Goal: Book appointment/travel/reservation

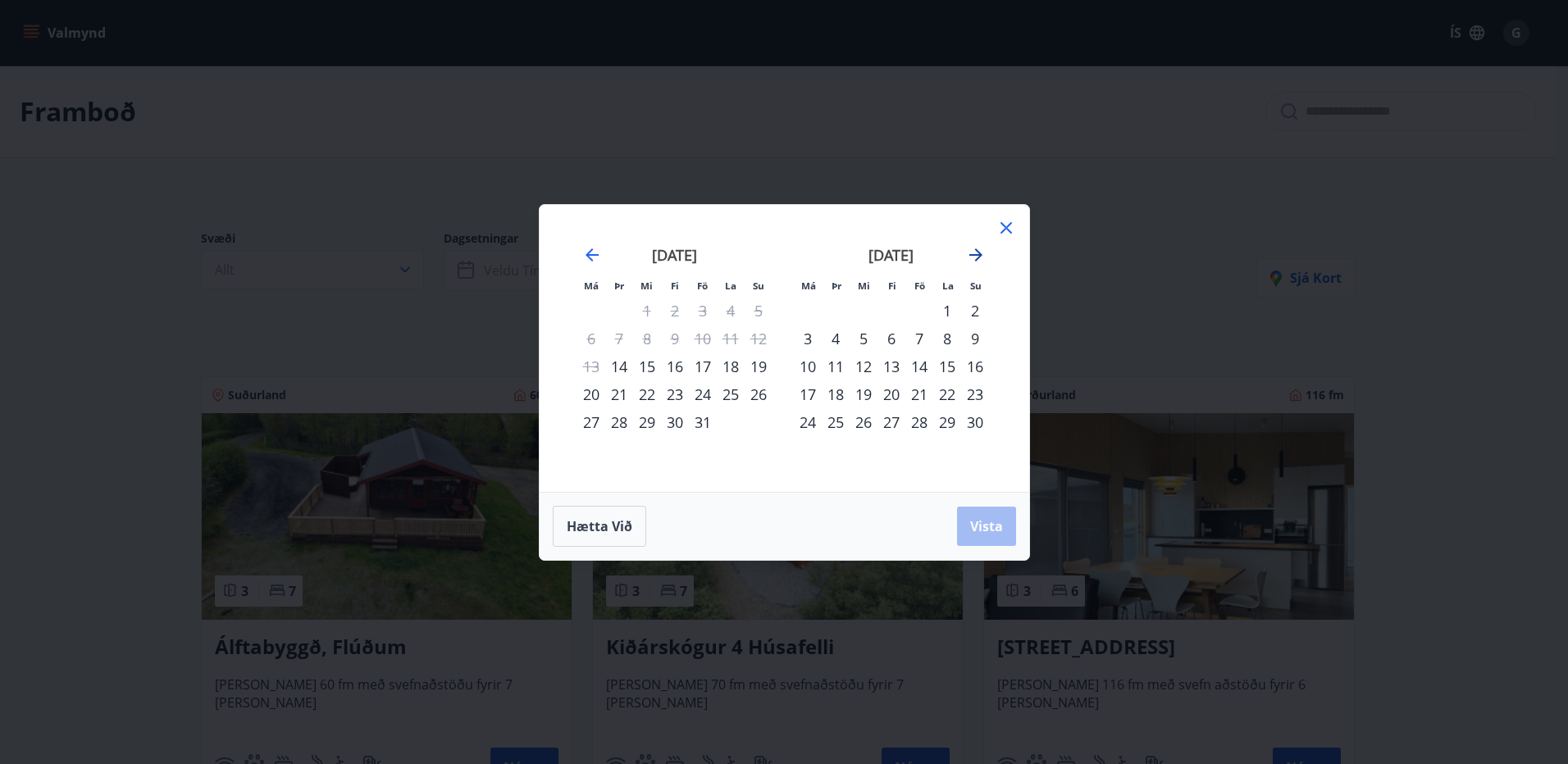
click at [977, 259] on icon "Move forward to switch to the next month." at bounding box center [976, 255] width 14 height 14
click at [593, 260] on icon "Move backward to switch to the previous month." at bounding box center [592, 255] width 20 height 20
click at [974, 254] on icon "Move forward to switch to the next month." at bounding box center [976, 255] width 14 height 14
click at [808, 312] on div "1" at bounding box center [807, 310] width 28 height 28
click at [975, 315] on div "7" at bounding box center [975, 310] width 28 height 28
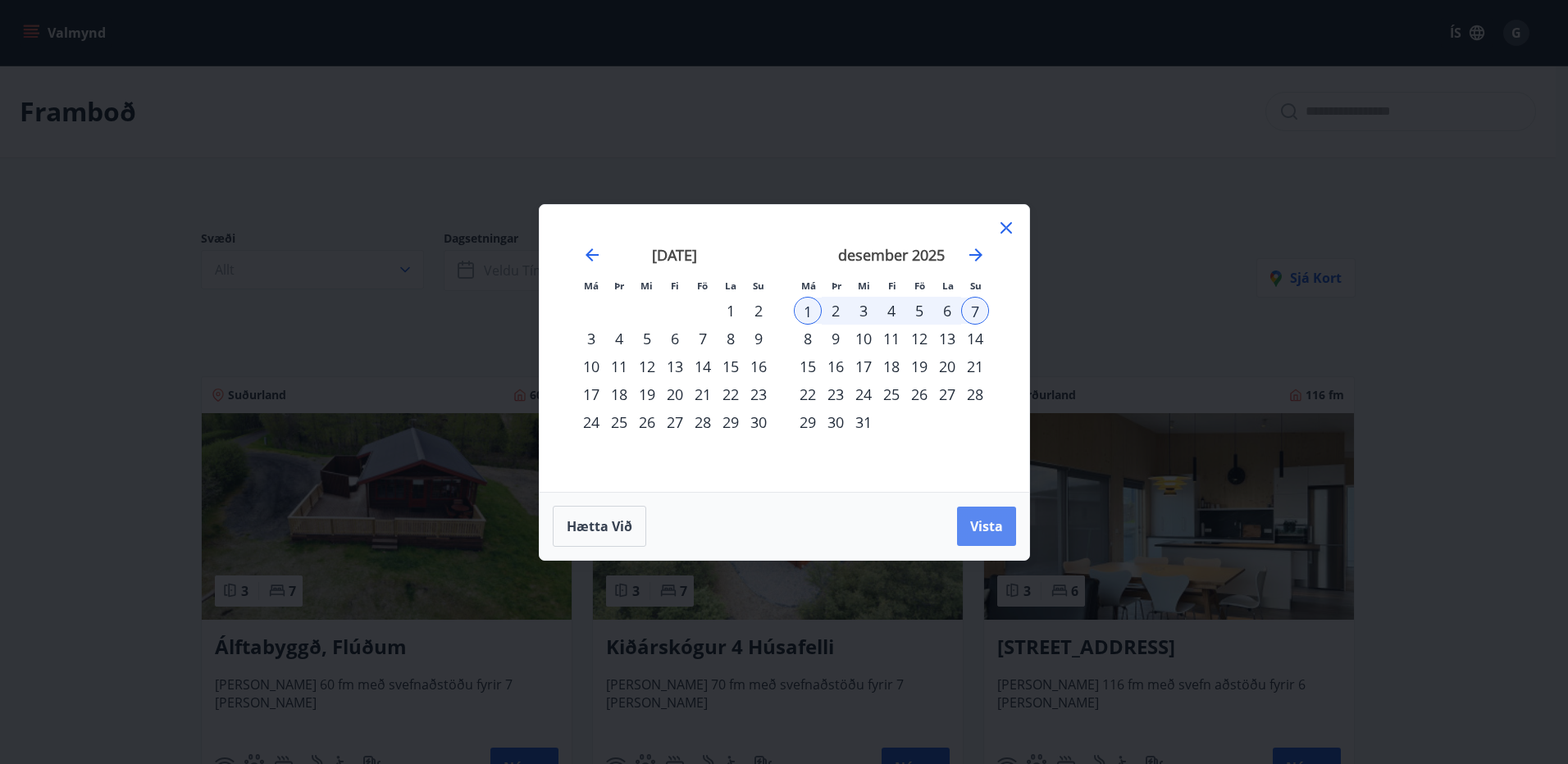
click at [988, 525] on span "Vista" at bounding box center [987, 526] width 32 height 18
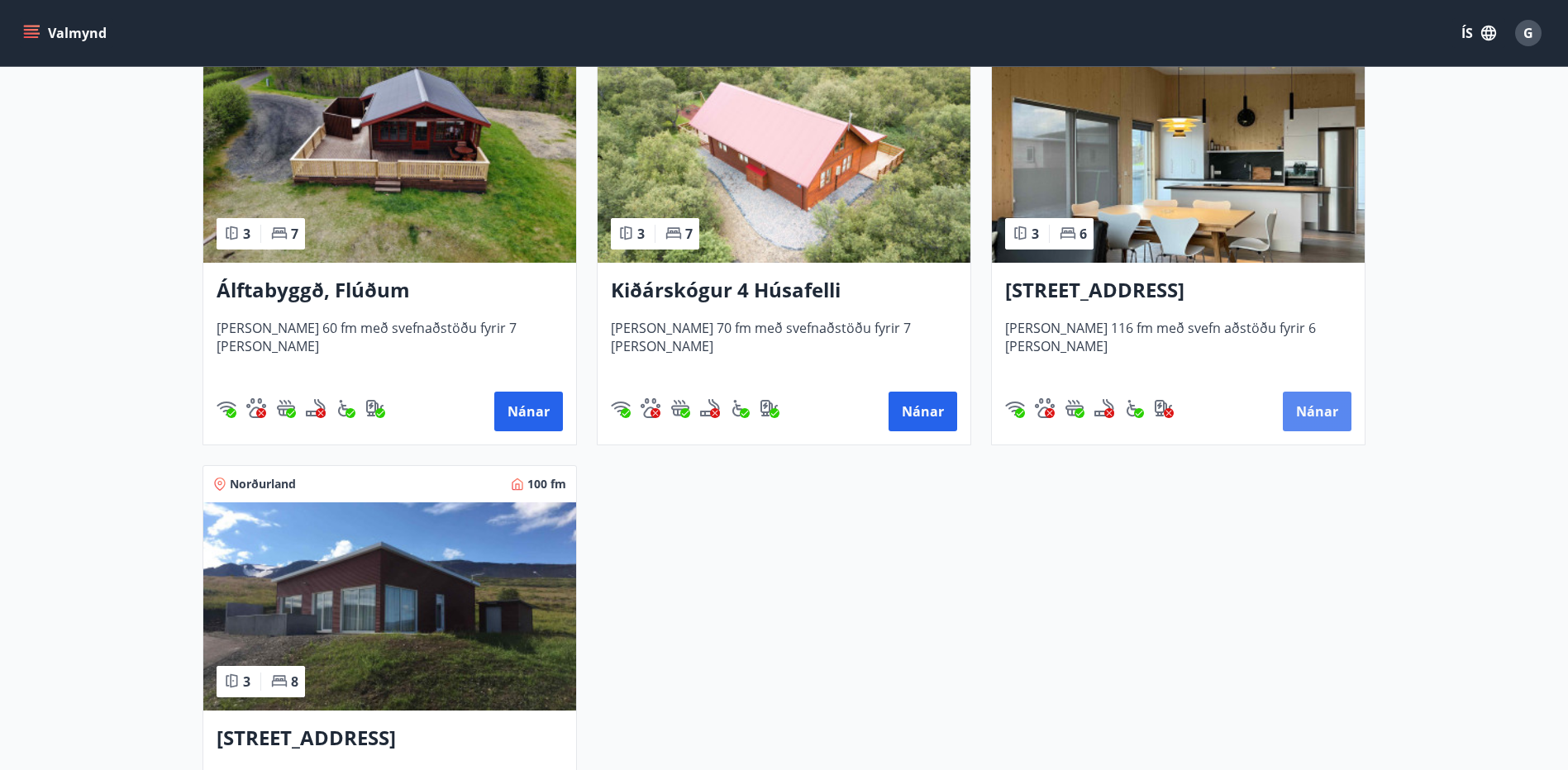
scroll to position [456, 0]
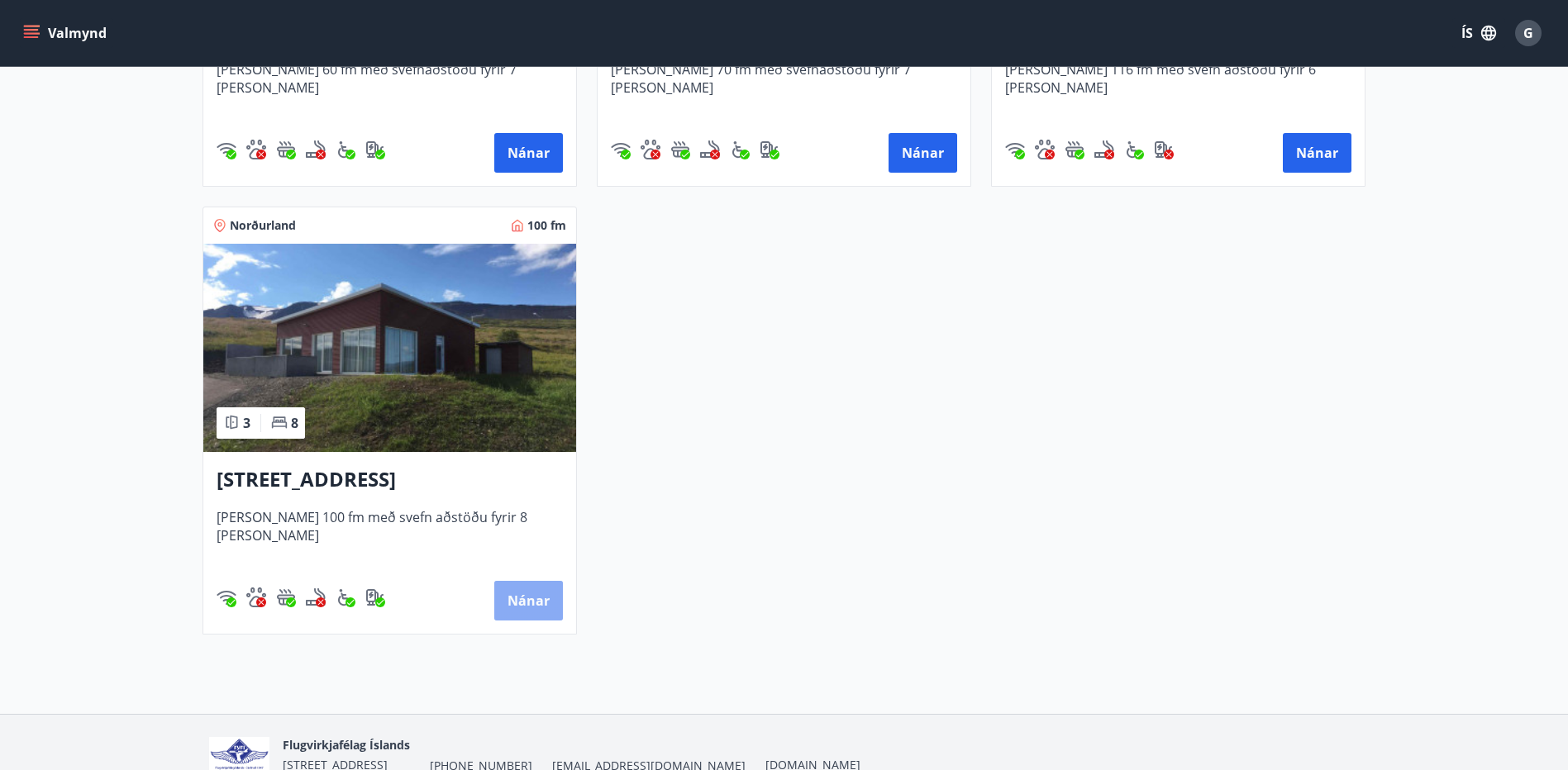
click at [528, 597] on button "Nánar" at bounding box center [528, 601] width 69 height 40
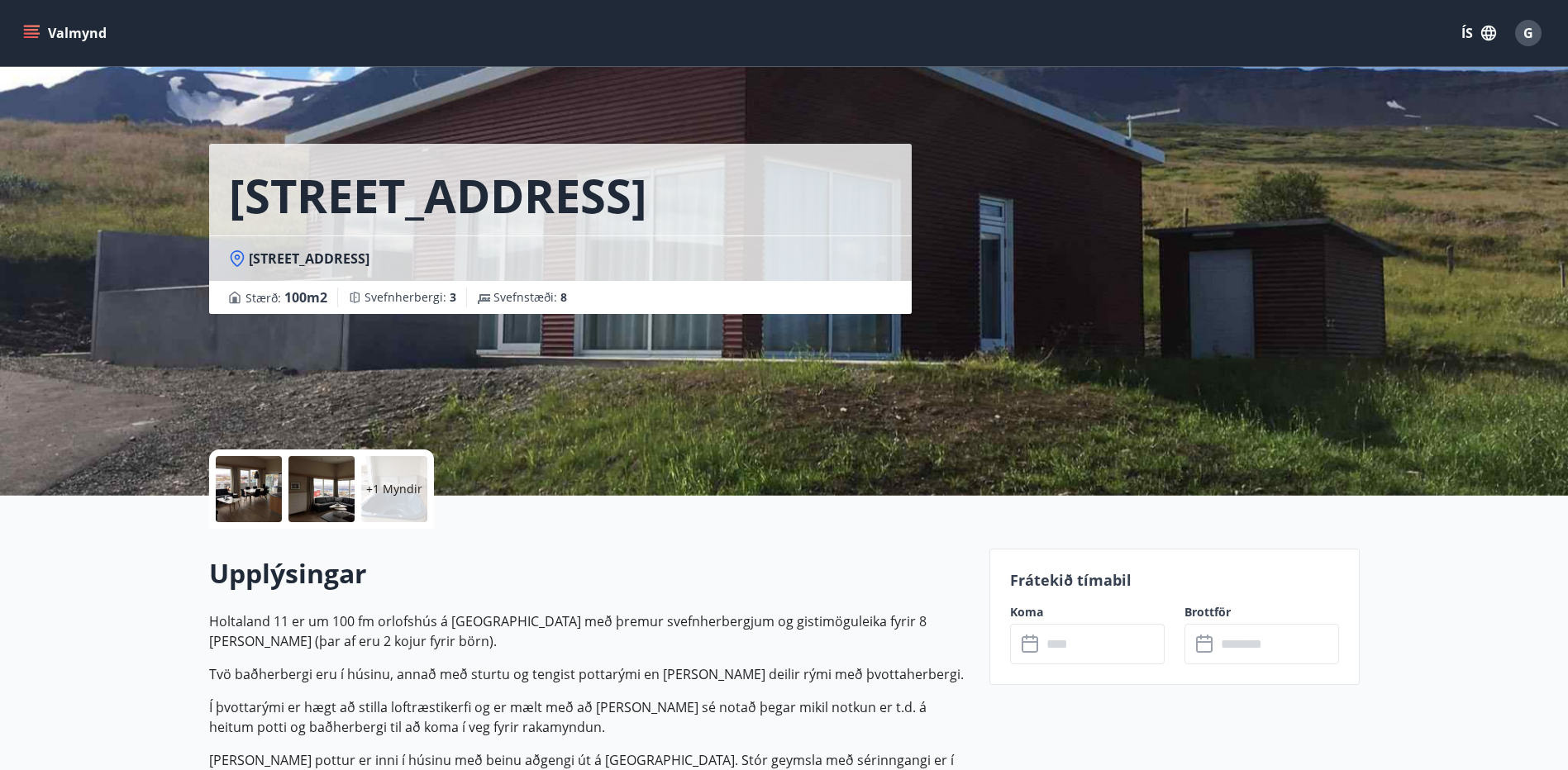
click at [266, 491] on div at bounding box center [249, 489] width 66 height 66
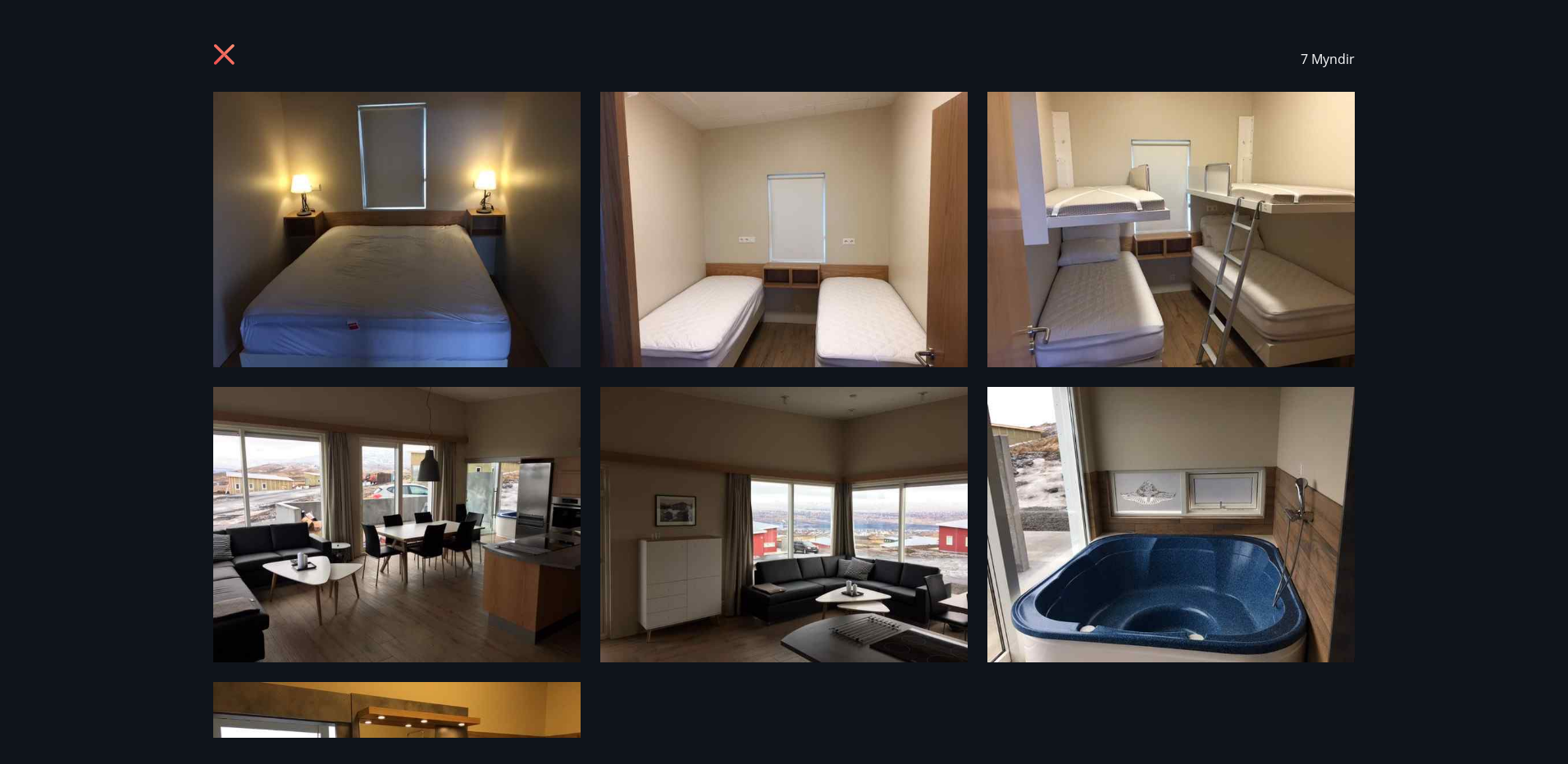
click at [211, 41] on div "7 Myndir" at bounding box center [784, 59] width 1181 height 66
click at [219, 50] on icon at bounding box center [224, 54] width 21 height 21
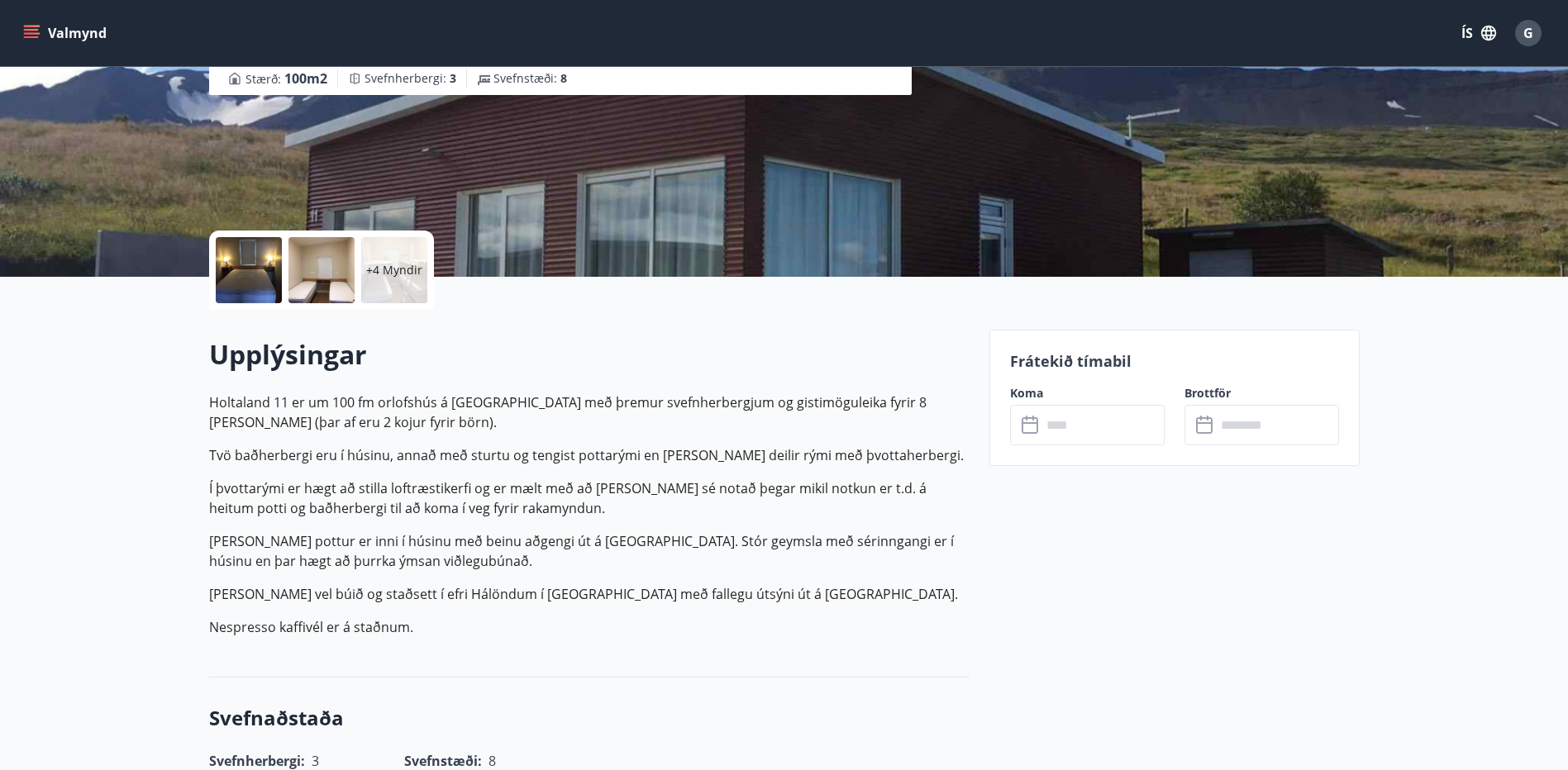
scroll to position [496, 0]
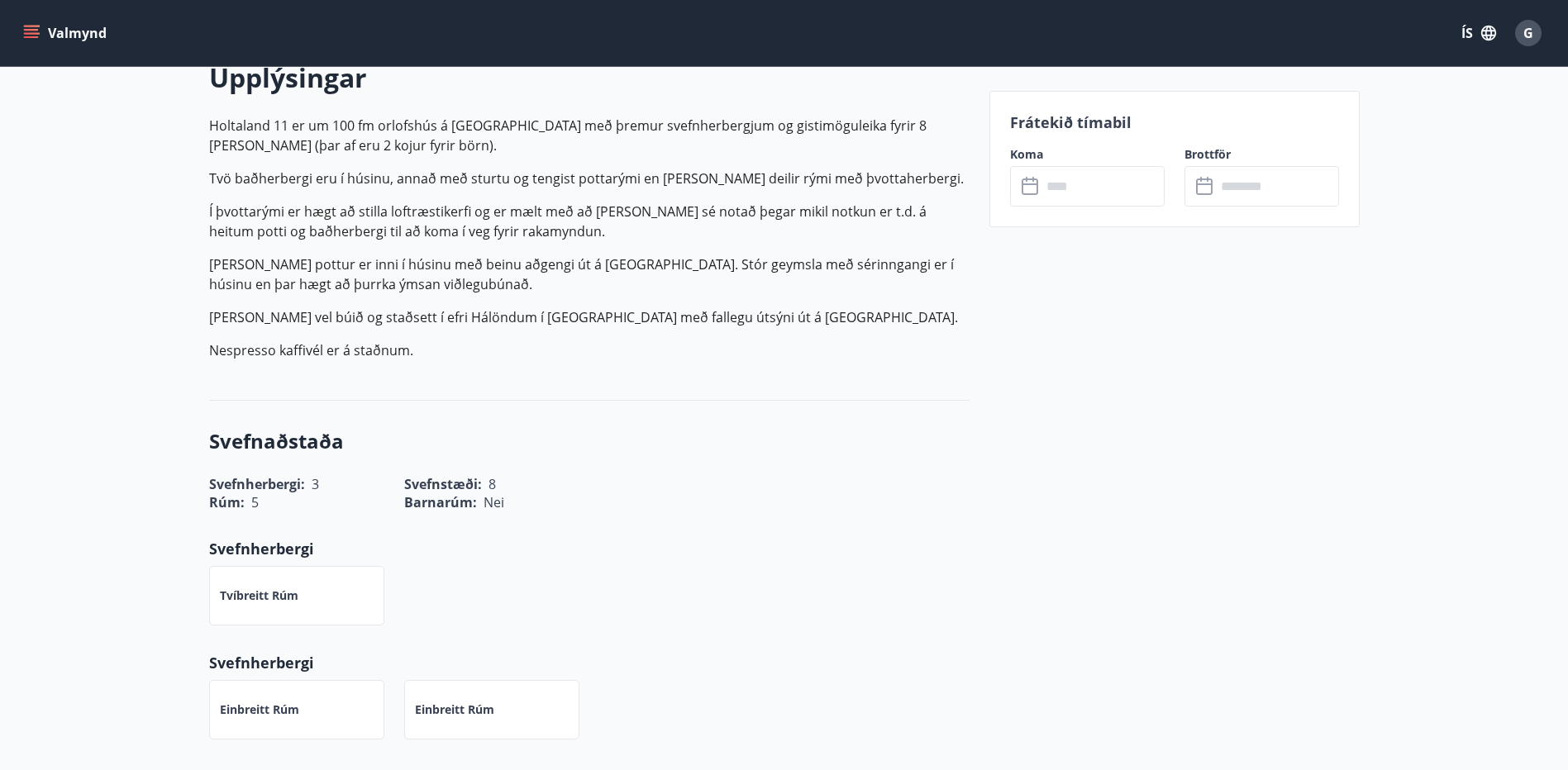
click at [1029, 191] on icon at bounding box center [1031, 187] width 20 height 20
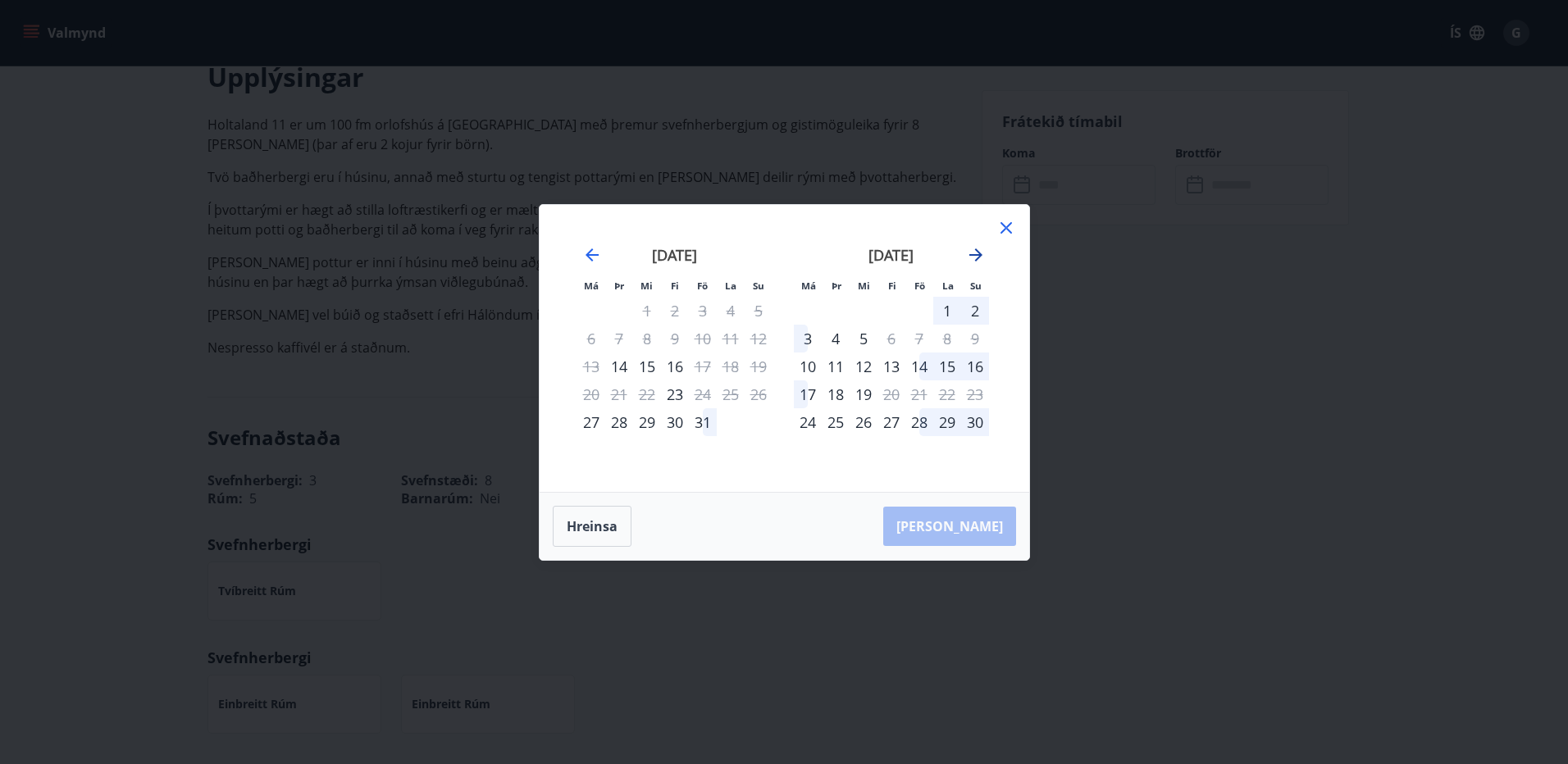
click at [975, 254] on icon "Move forward to switch to the next month." at bounding box center [976, 255] width 14 height 14
click at [805, 314] on div "1" at bounding box center [807, 310] width 28 height 28
click at [599, 255] on icon "Move backward to switch to the previous month." at bounding box center [592, 255] width 20 height 20
click at [977, 256] on icon "Move forward to switch to the next month." at bounding box center [976, 255] width 20 height 20
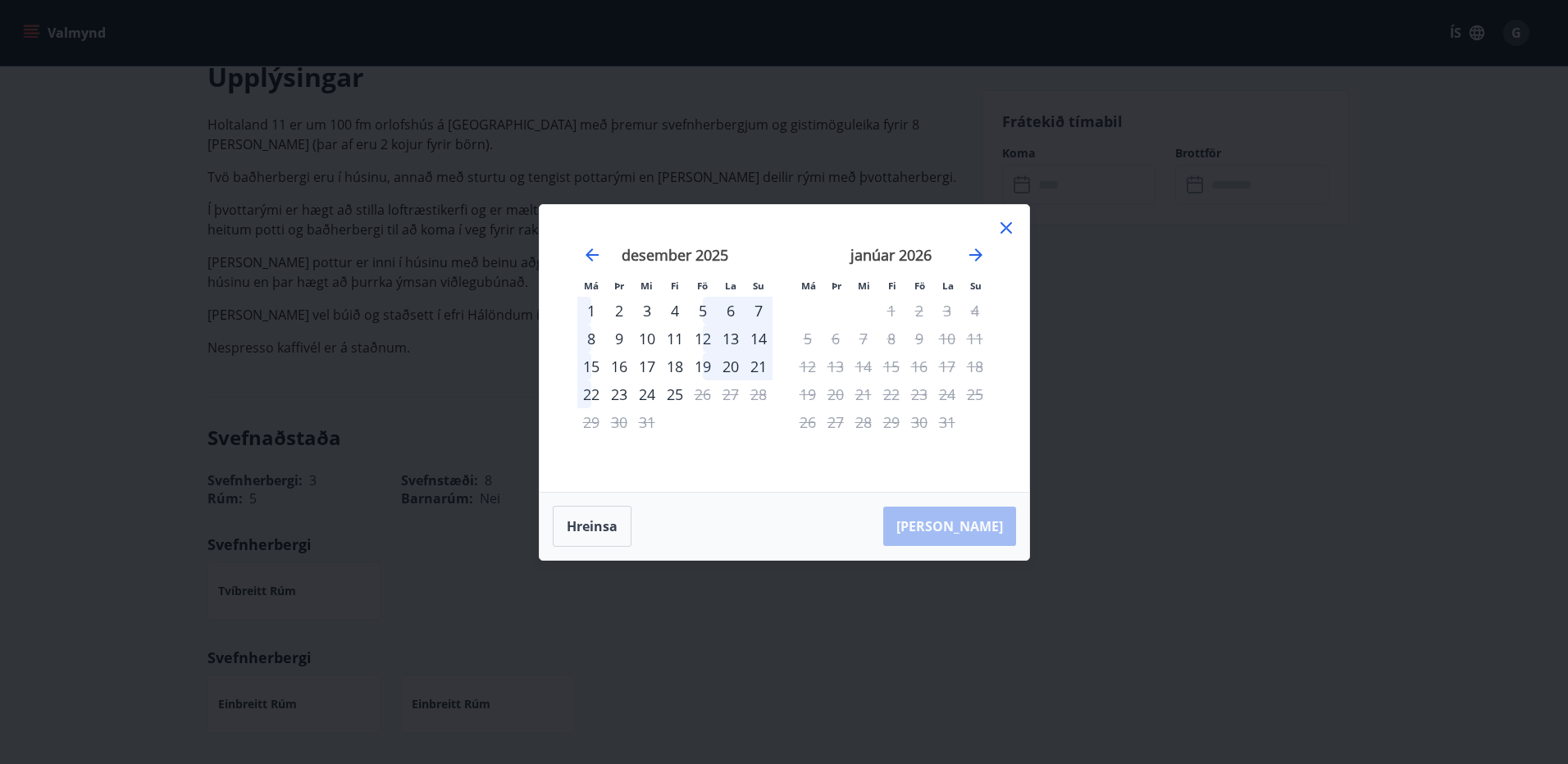
click at [592, 306] on div "1" at bounding box center [591, 310] width 28 height 28
click at [761, 306] on div "7" at bounding box center [758, 310] width 28 height 28
click at [978, 258] on icon "Move forward to switch to the next month." at bounding box center [976, 255] width 14 height 14
click at [1005, 224] on icon at bounding box center [1007, 228] width 20 height 20
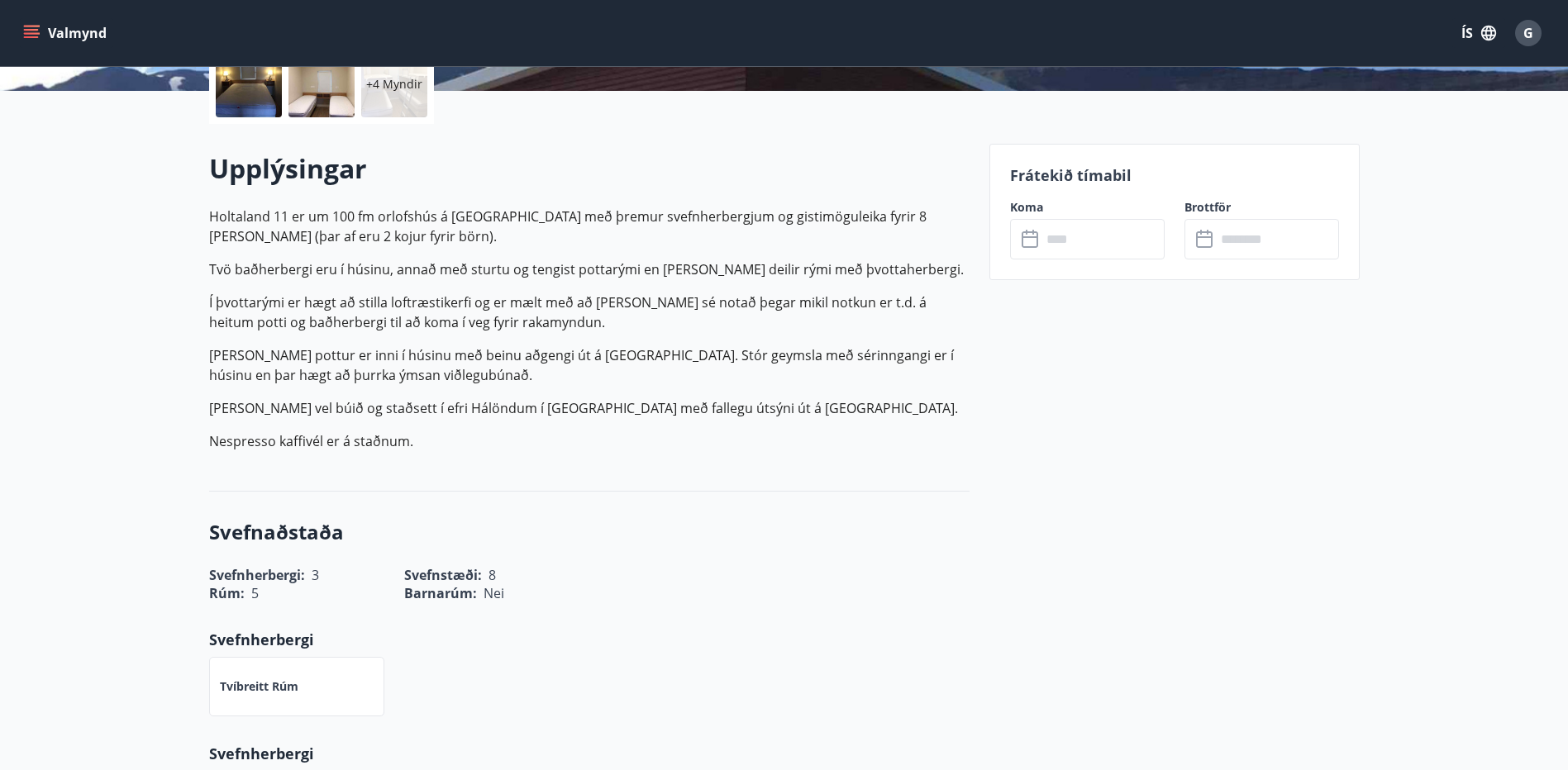
scroll to position [0, 0]
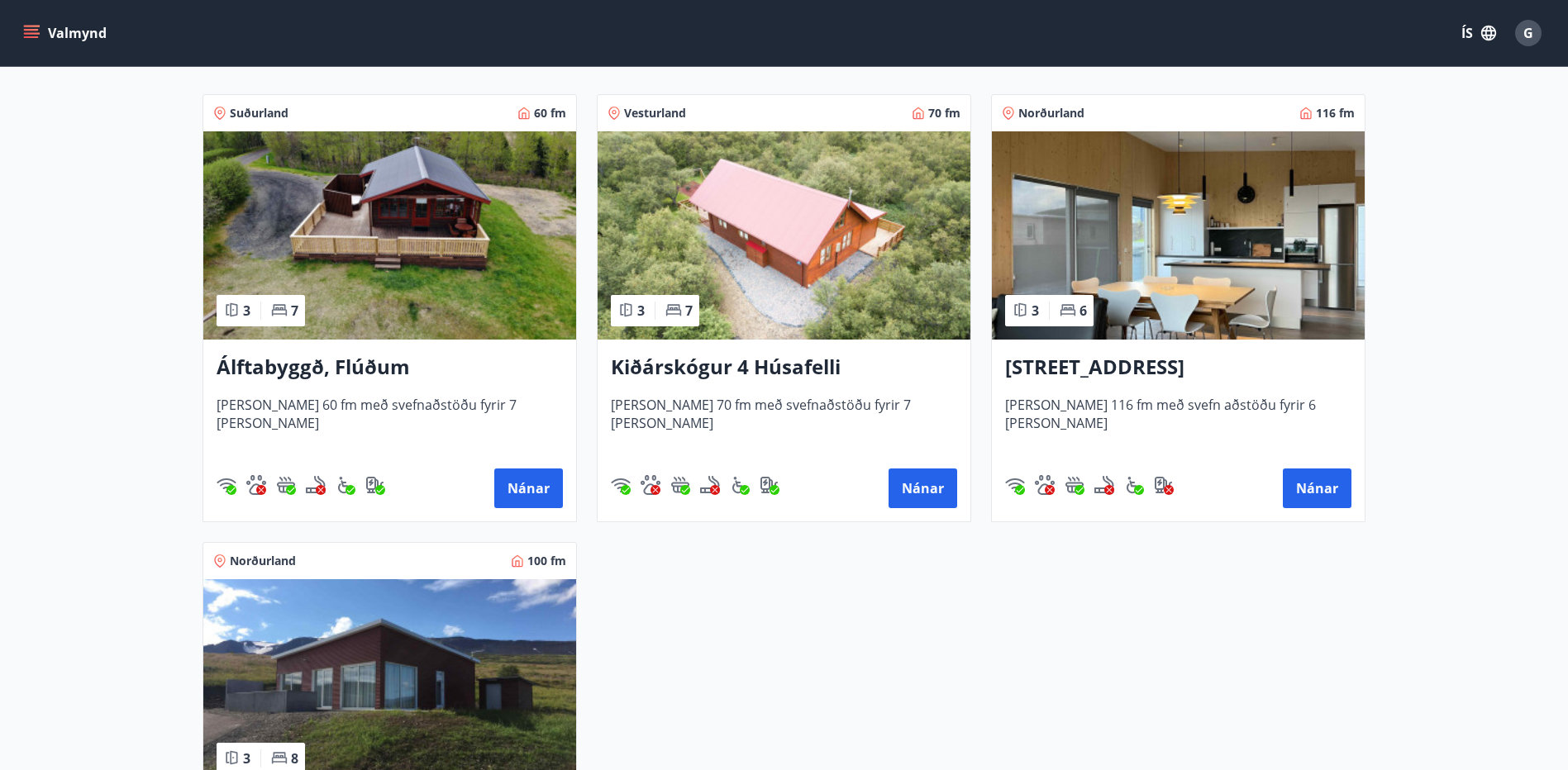
scroll to position [413, 0]
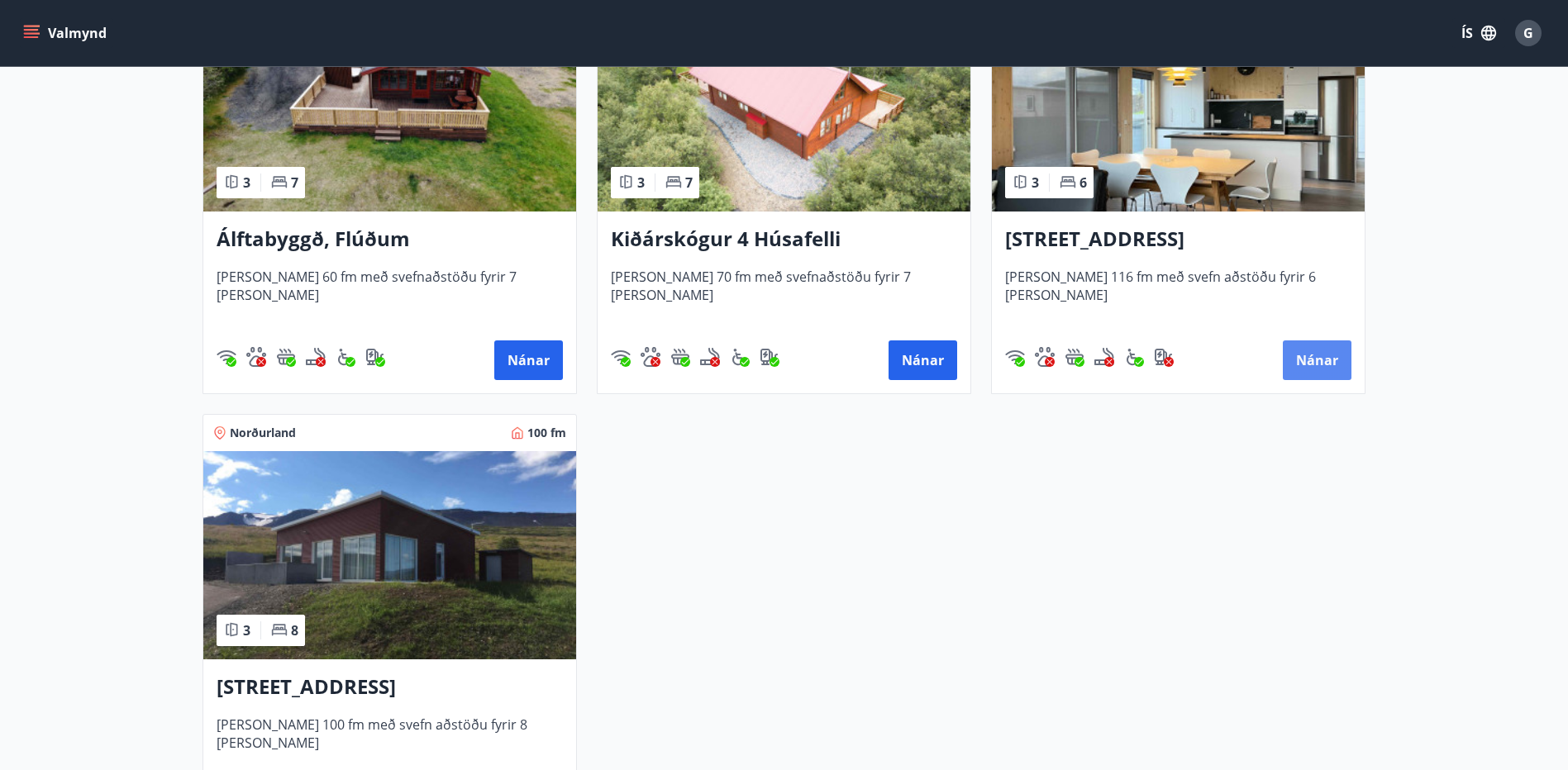
click at [1309, 354] on button "Nánar" at bounding box center [1317, 360] width 69 height 40
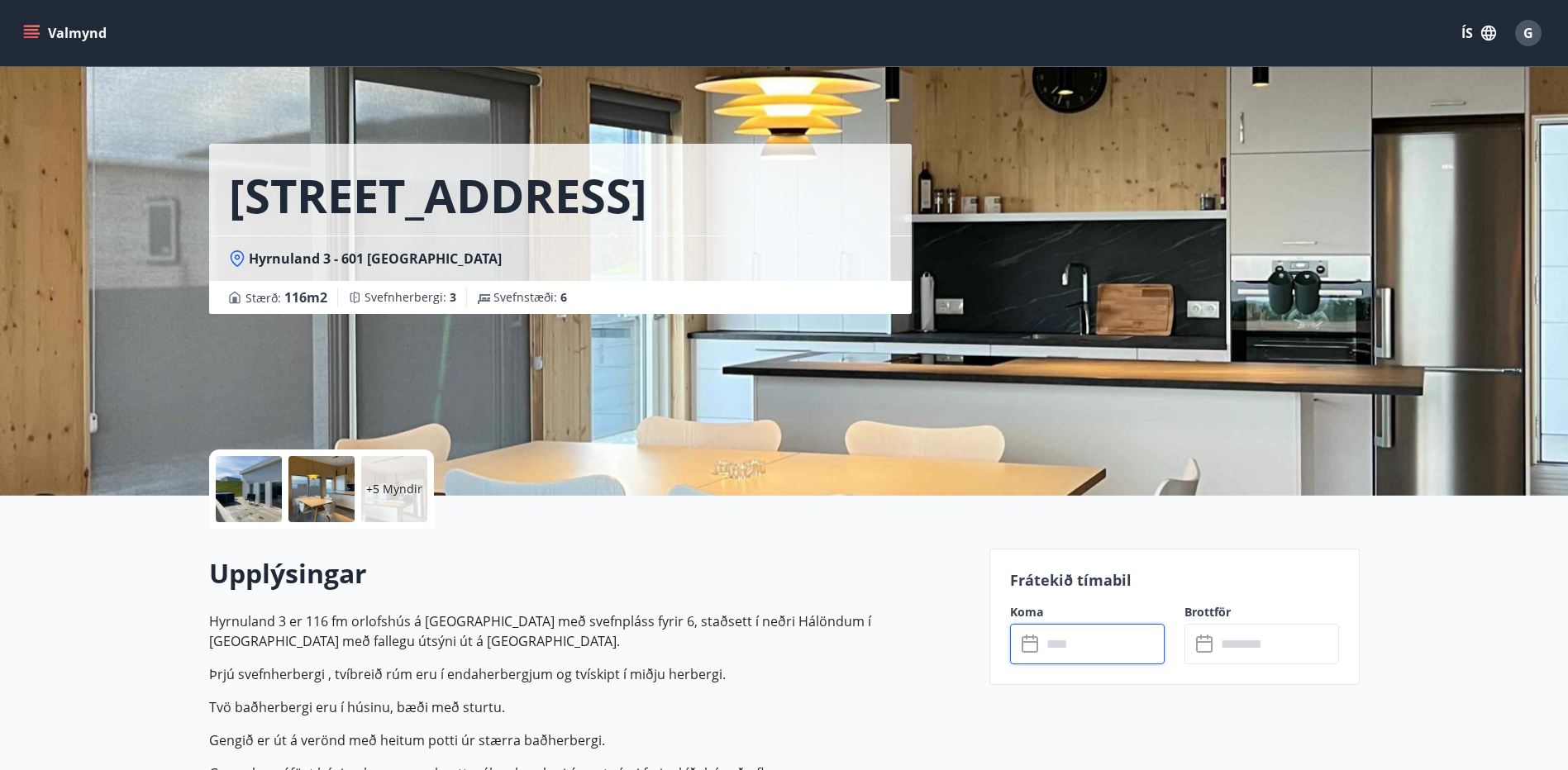
click at [1042, 643] on input "text" at bounding box center [1103, 644] width 123 height 41
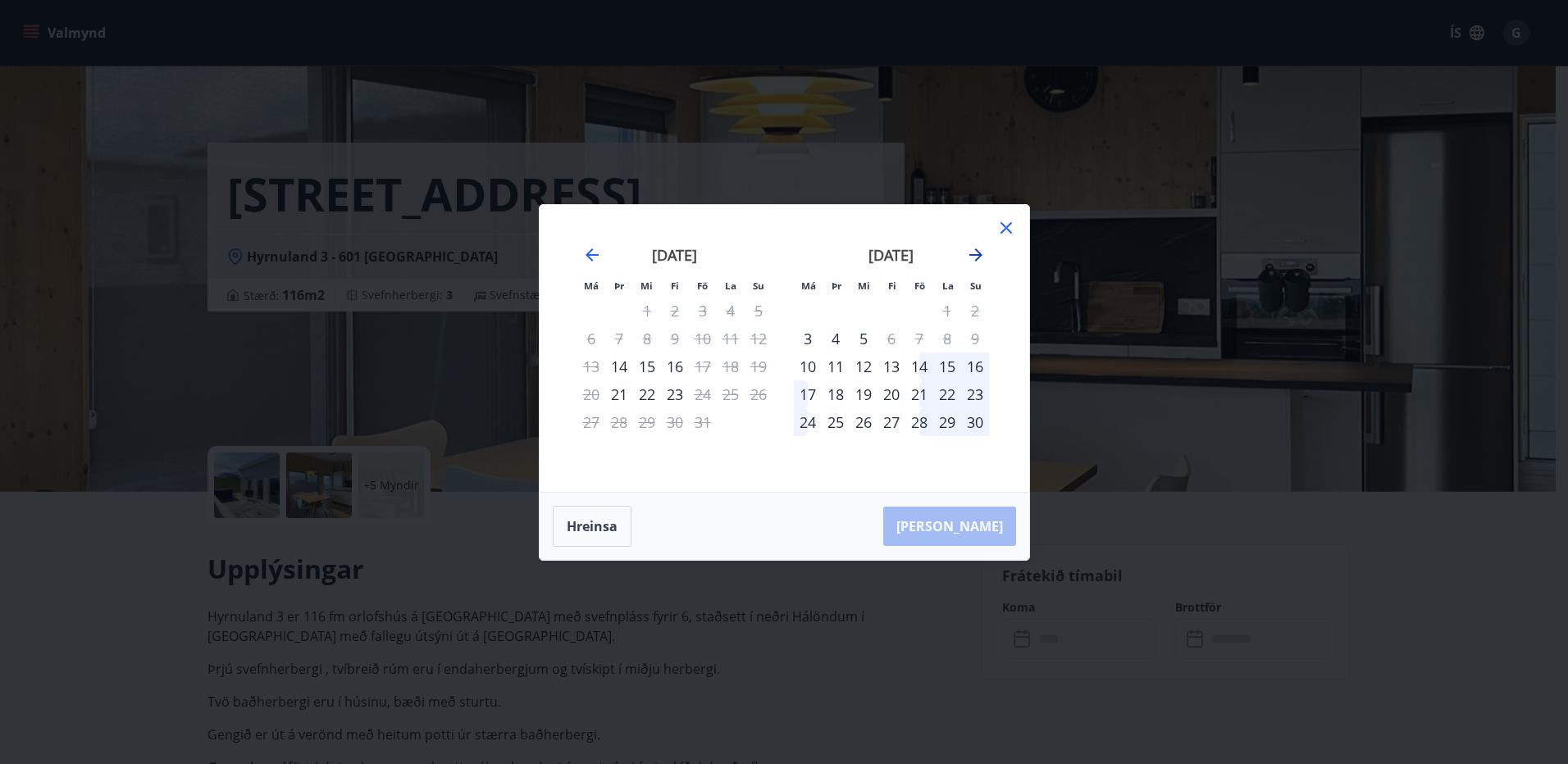
click at [977, 251] on icon "Move forward to switch to the next month." at bounding box center [976, 255] width 20 height 20
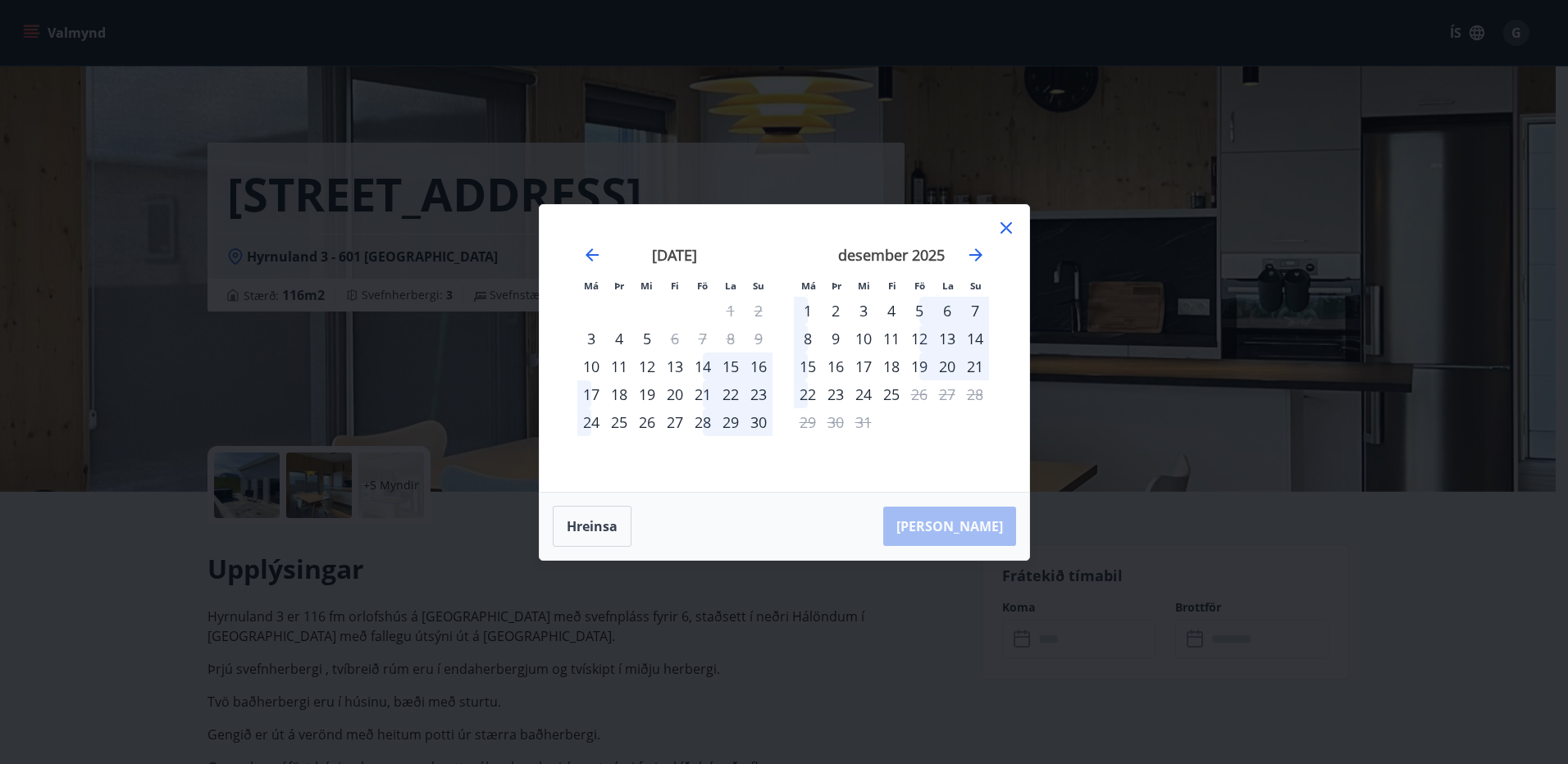
click at [599, 337] on div "3" at bounding box center [591, 338] width 28 height 28
click at [761, 339] on div "9" at bounding box center [758, 338] width 28 height 28
click at [588, 342] on div "3" at bounding box center [591, 338] width 28 height 28
click at [812, 344] on div "8" at bounding box center [807, 338] width 28 height 28
click at [586, 521] on button "Hreinsa" at bounding box center [591, 527] width 78 height 41
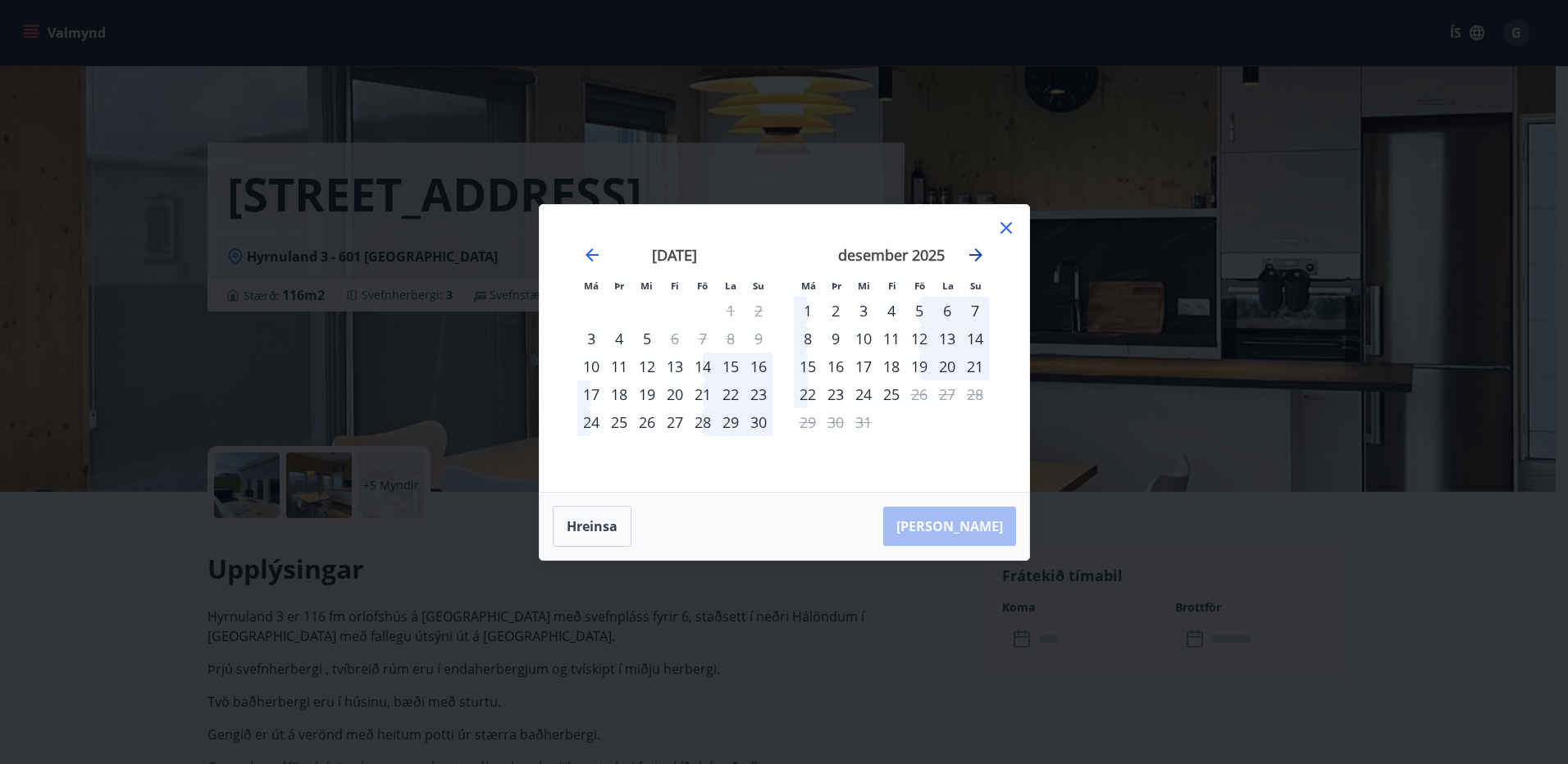
click at [976, 255] on icon "Move forward to switch to the next month." at bounding box center [976, 255] width 14 height 14
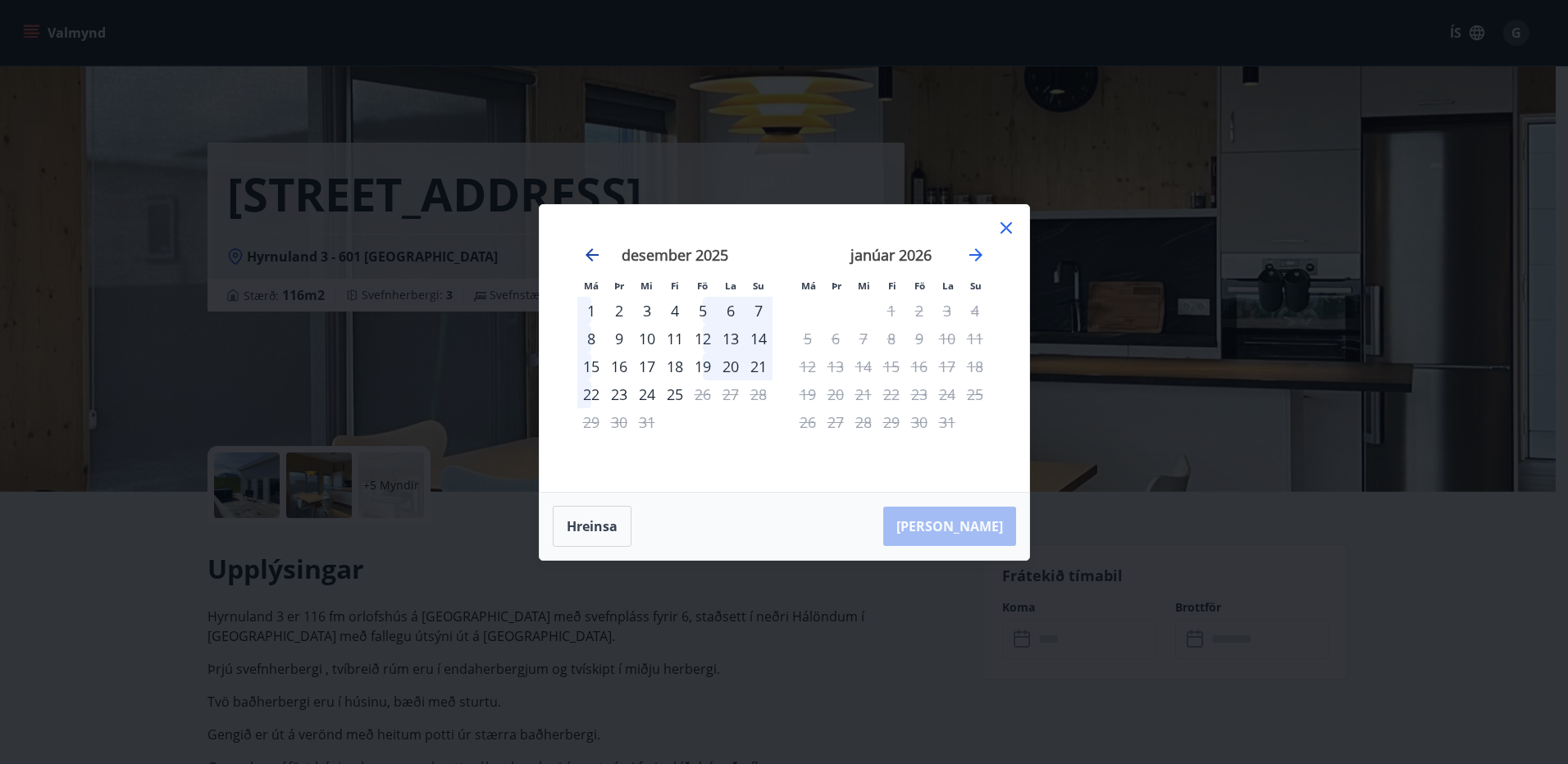
click at [592, 258] on icon "Move backward to switch to the previous month." at bounding box center [592, 255] width 20 height 20
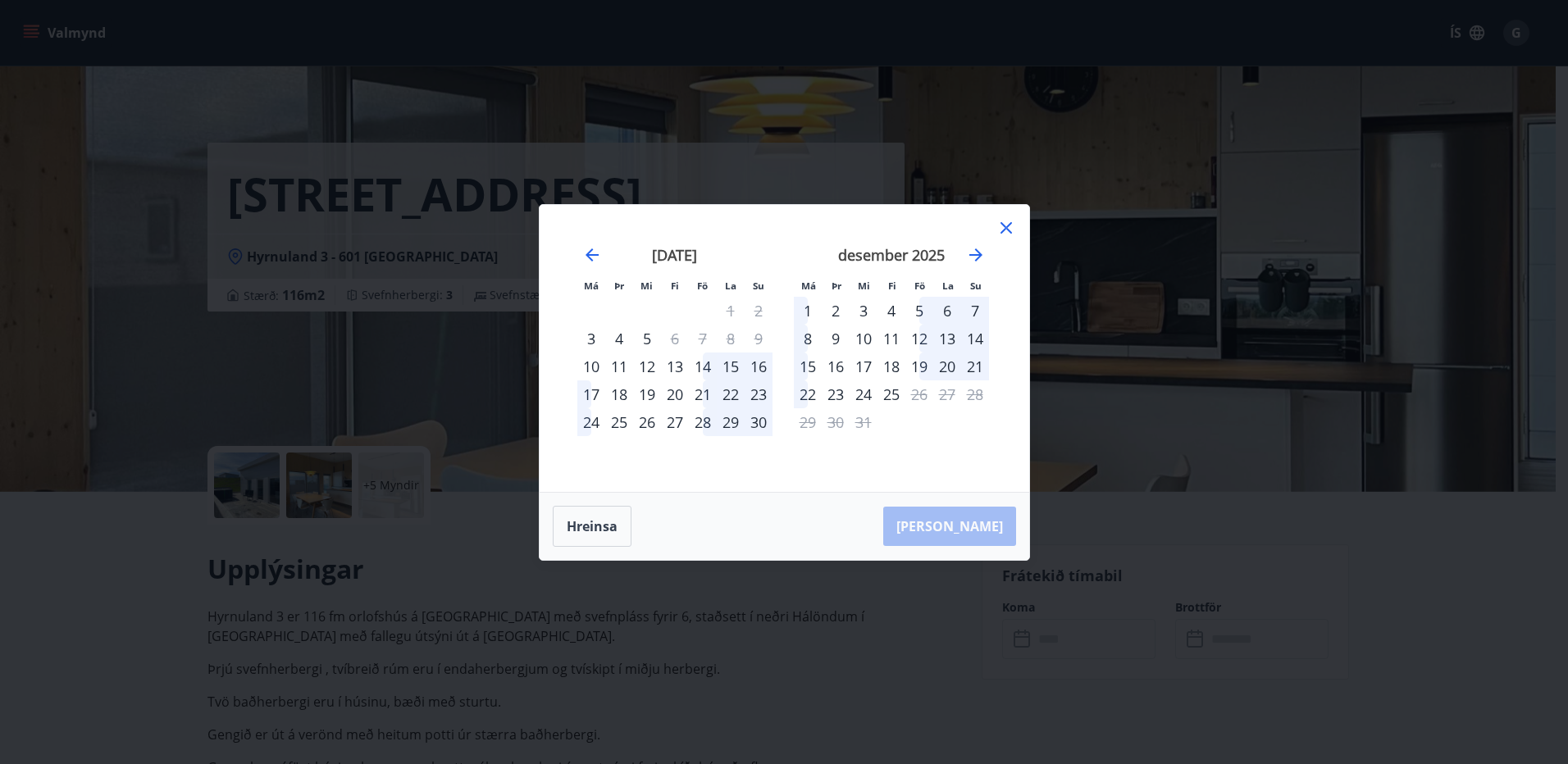
click at [1010, 224] on icon at bounding box center [1007, 228] width 20 height 20
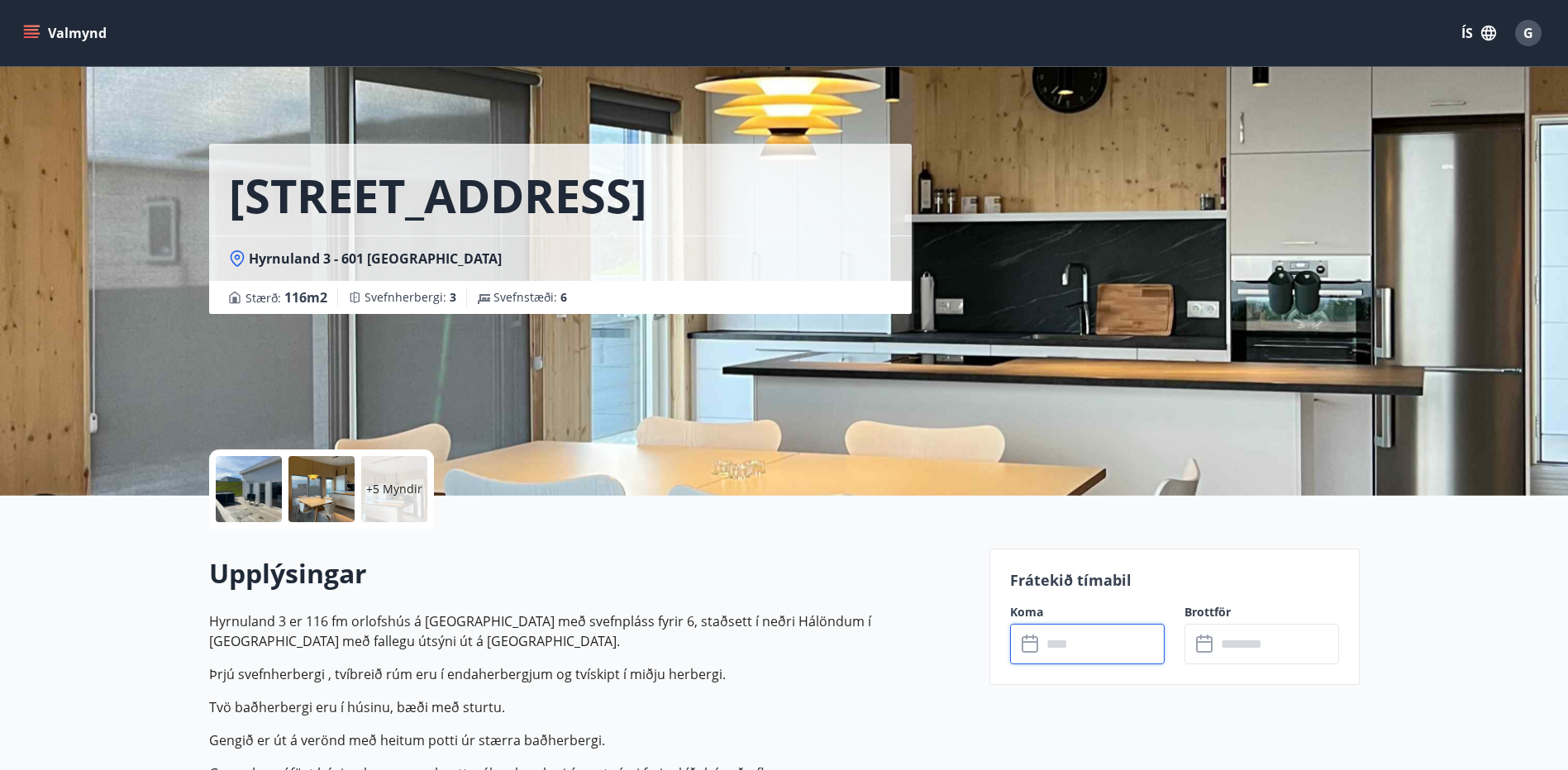
click at [1532, 28] on span "G" at bounding box center [1528, 33] width 10 height 18
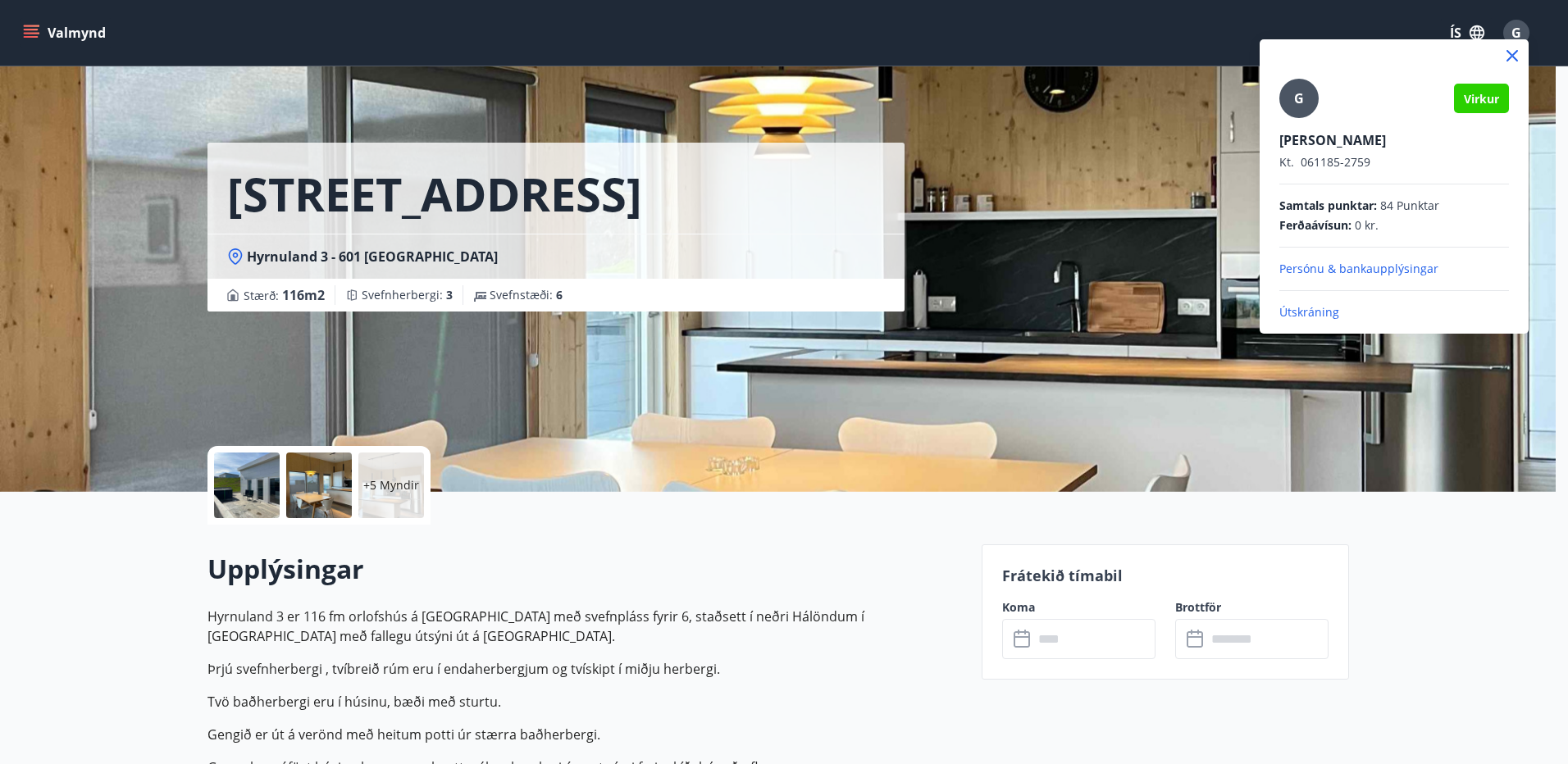
click at [1197, 333] on div at bounding box center [784, 382] width 1568 height 764
